Goal: Check status: Check status

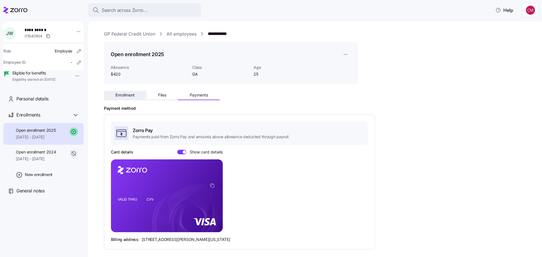
click at [130, 95] on span "Enrollment" at bounding box center [124, 95] width 19 height 4
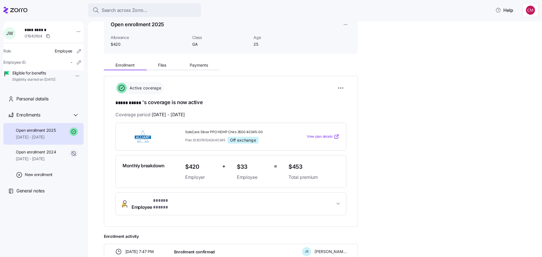
scroll to position [56, 0]
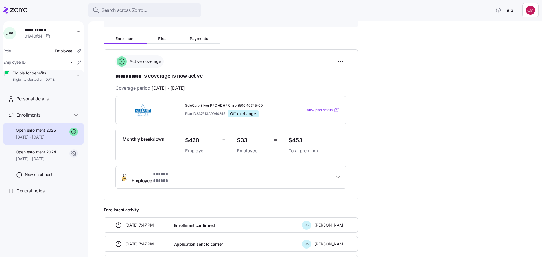
click at [181, 180] on button "Employee * ***** ***** *" at bounding box center [231, 177] width 230 height 23
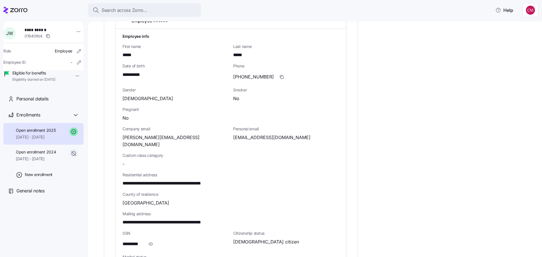
scroll to position [226, 0]
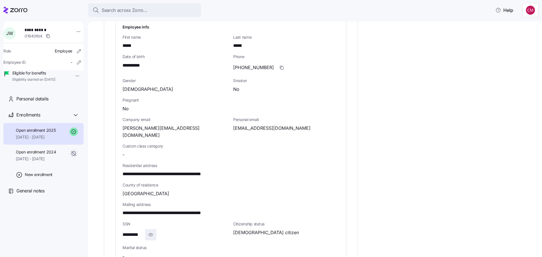
click at [152, 232] on icon "button" at bounding box center [151, 235] width 6 height 7
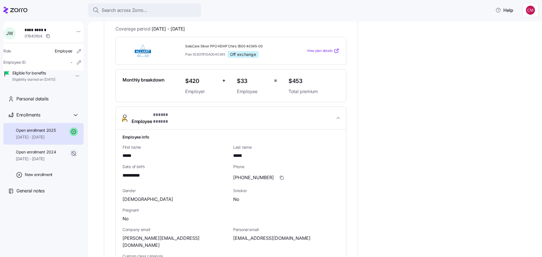
scroll to position [56, 0]
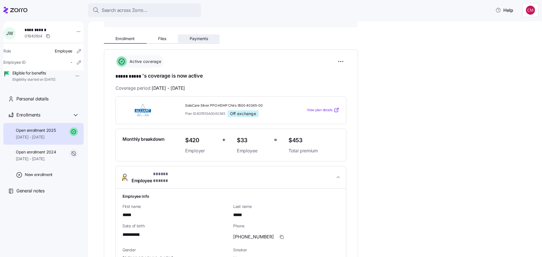
click at [197, 40] on span "Payments" at bounding box center [199, 39] width 18 height 4
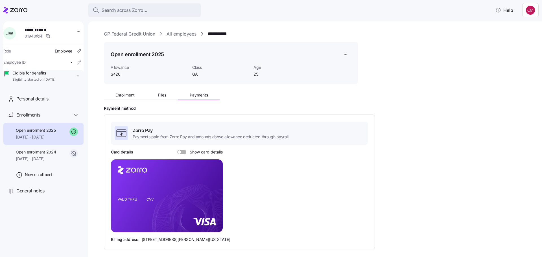
click at [182, 151] on span at bounding box center [184, 152] width 6 height 5
click at [177, 150] on input "Show card details" at bounding box center [177, 150] width 0 height 0
click at [140, 11] on span "Search across Zorro..." at bounding box center [125, 10] width 46 height 7
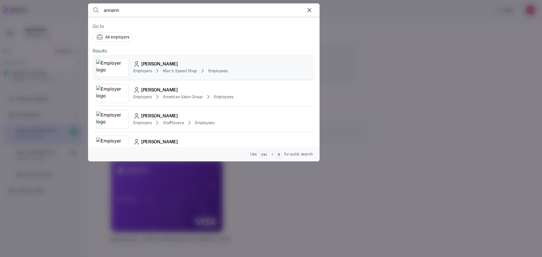
type input "annann"
click at [125, 66] on img at bounding box center [112, 68] width 32 height 16
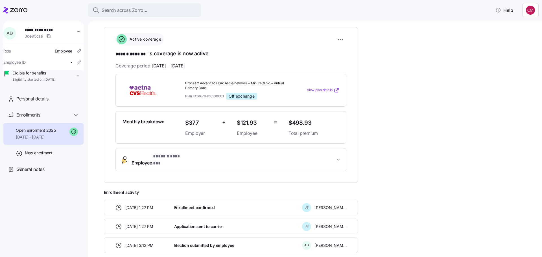
scroll to position [104, 0]
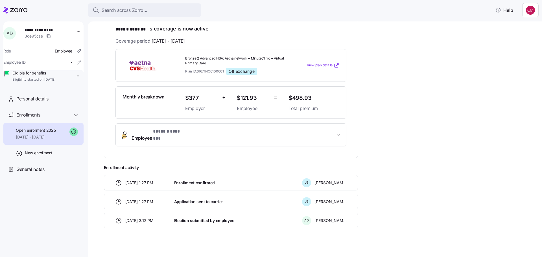
click at [145, 128] on button "Employee * ****** ******* *" at bounding box center [231, 135] width 230 height 23
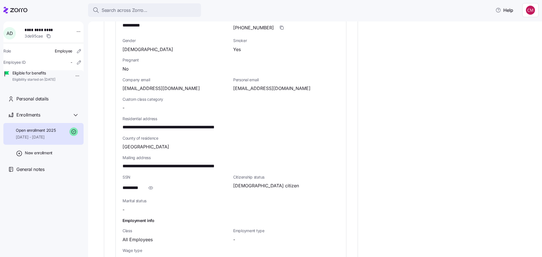
scroll to position [273, 0]
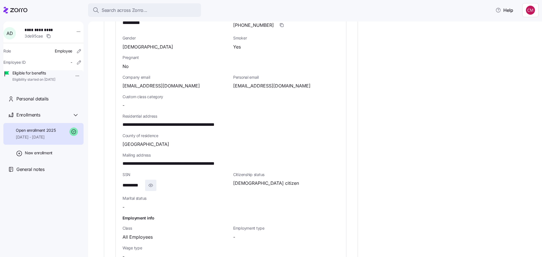
click at [156, 182] on span "button" at bounding box center [150, 185] width 11 height 11
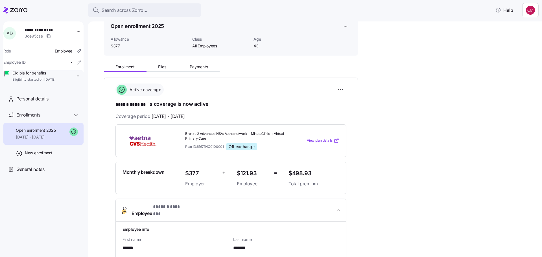
scroll to position [0, 0]
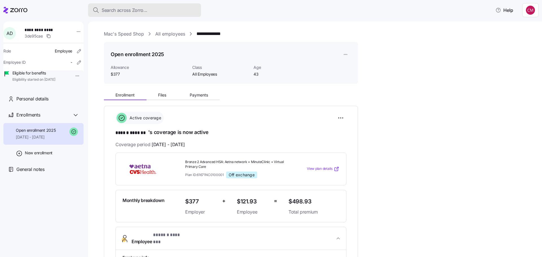
click at [121, 5] on button "Search across Zorro..." at bounding box center [144, 10] width 113 height 14
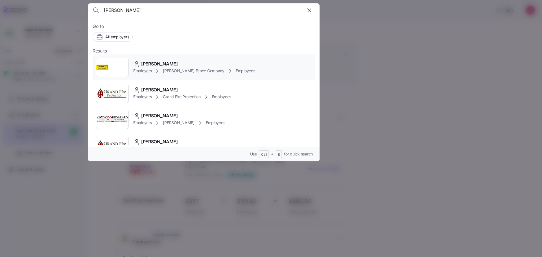
type input "[PERSON_NAME]"
click at [113, 72] on img at bounding box center [112, 68] width 32 height 16
